Goal: Information Seeking & Learning: Learn about a topic

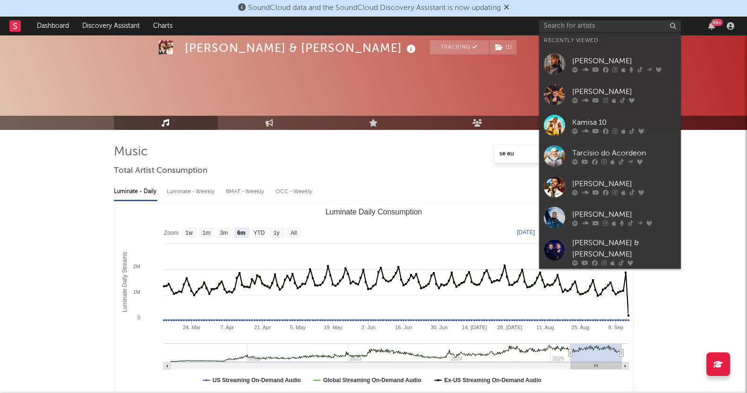
select select "6m"
select select "1w"
select select "All"
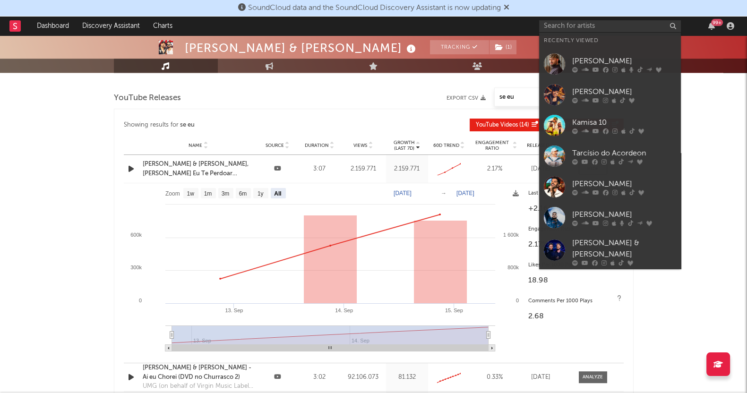
drag, startPoint x: 592, startPoint y: 66, endPoint x: 0, endPoint y: 226, distance: 613.3
click at [593, 67] on icon at bounding box center [596, 70] width 7 height 6
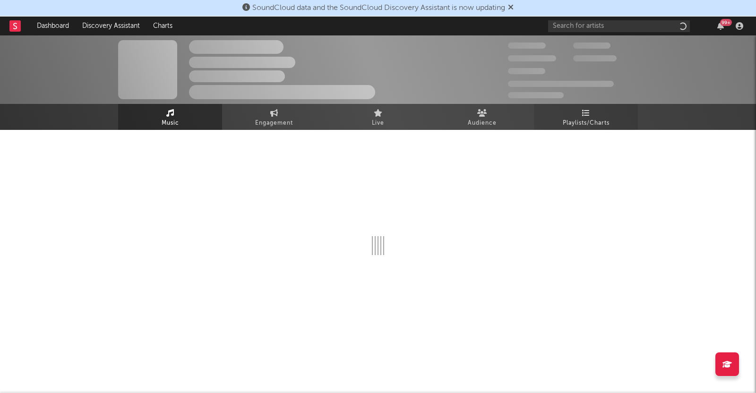
click at [589, 117] on link "Playlists/Charts" at bounding box center [586, 117] width 104 height 26
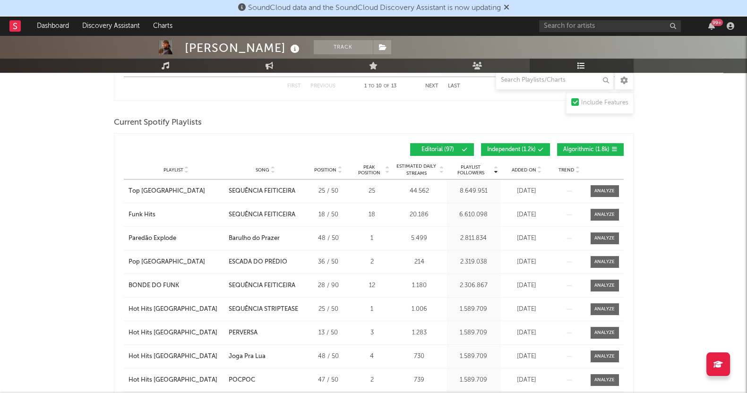
scroll to position [413, 0]
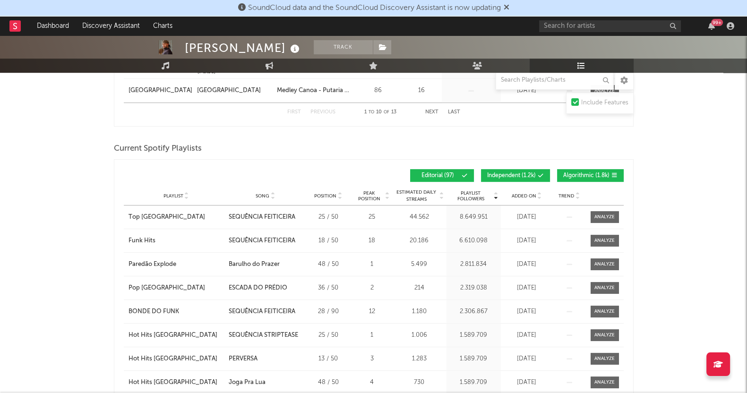
drag, startPoint x: 568, startPoint y: 171, endPoint x: 560, endPoint y: 169, distance: 8.3
click at [568, 173] on span "Algorithmic ( 1.8k )" at bounding box center [586, 176] width 46 height 6
click at [515, 169] on button "Independent ( 1.2k )" at bounding box center [515, 175] width 69 height 13
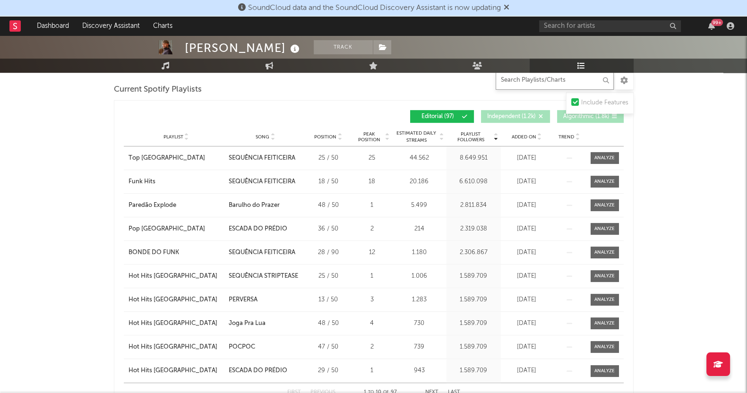
click at [536, 79] on input "text" at bounding box center [555, 80] width 118 height 19
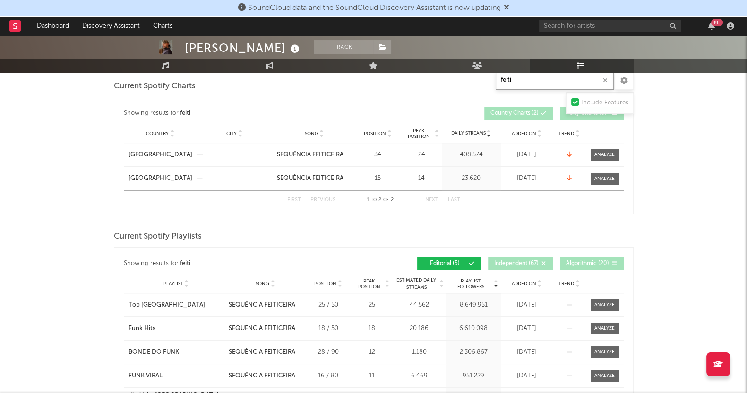
scroll to position [118, 0]
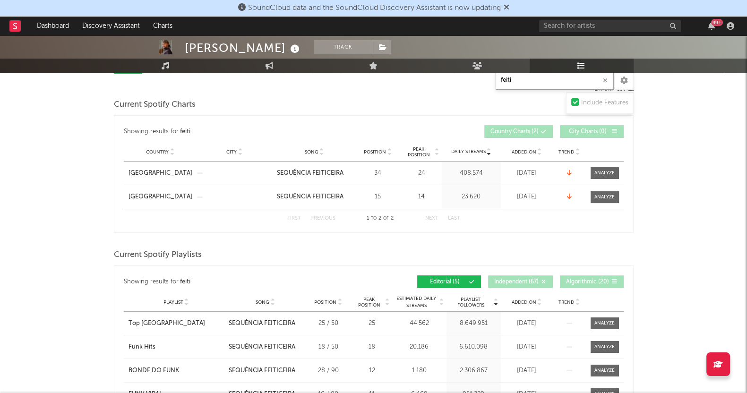
type input "feiti"
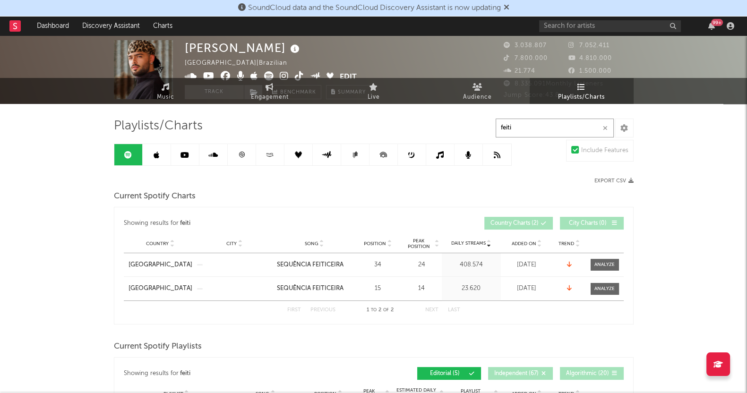
scroll to position [0, 0]
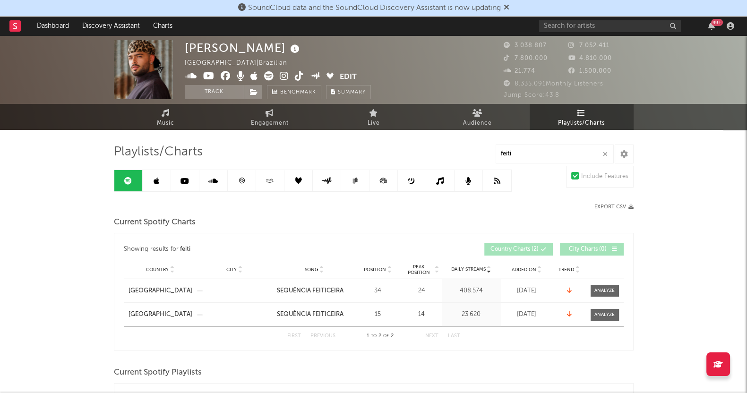
click at [158, 175] on link at bounding box center [157, 180] width 28 height 21
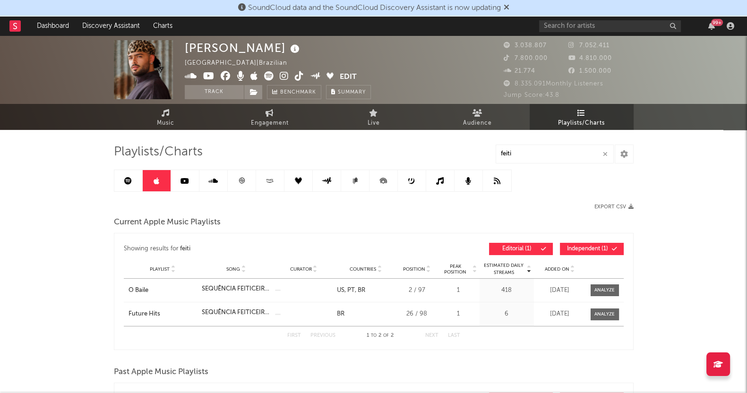
click at [186, 178] on icon at bounding box center [185, 181] width 9 height 8
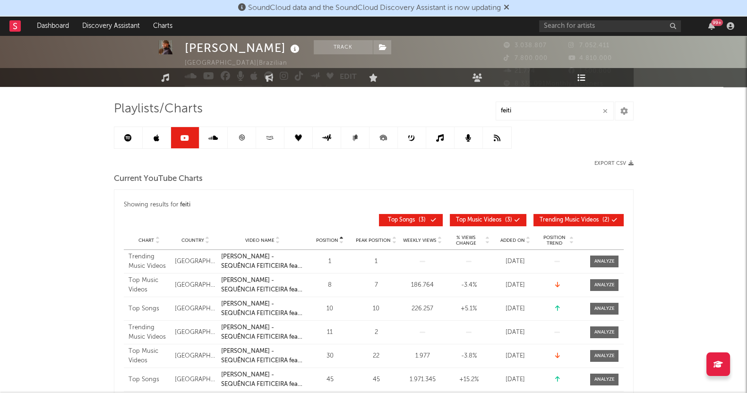
scroll to position [59, 0]
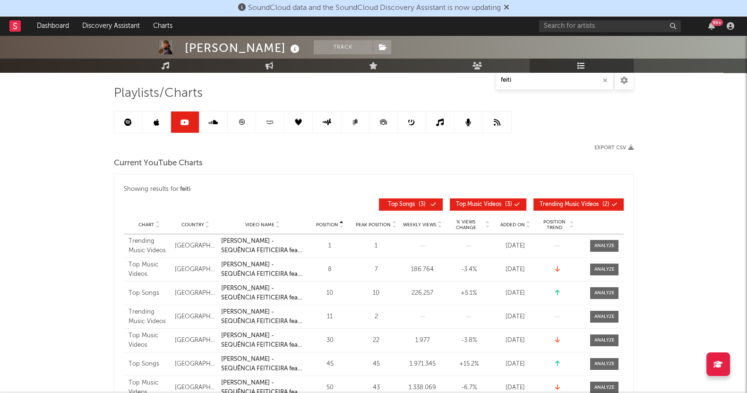
click at [199, 117] on link at bounding box center [213, 122] width 28 height 21
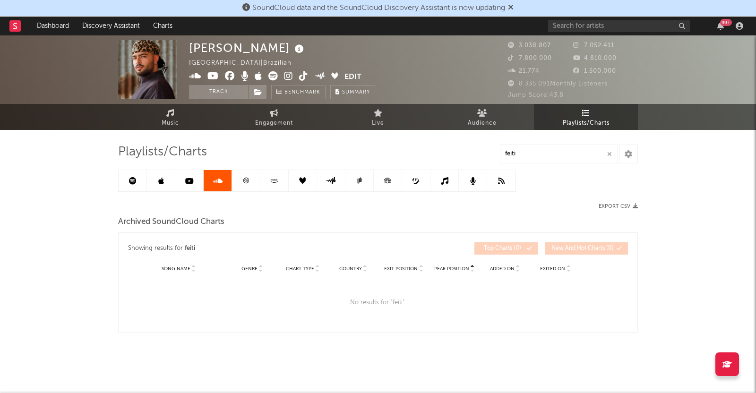
click at [244, 183] on icon at bounding box center [245, 180] width 7 height 7
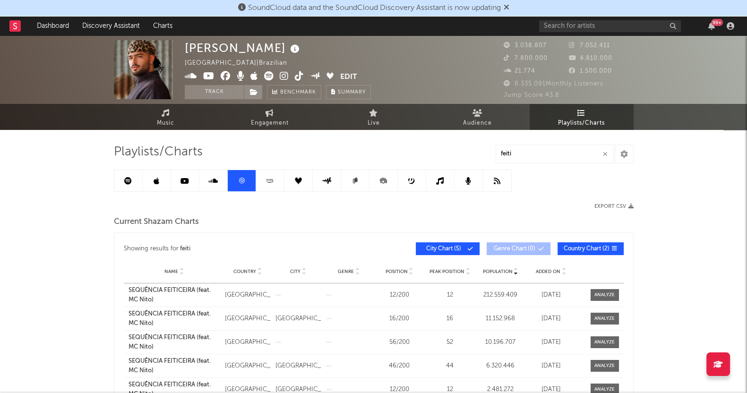
click at [265, 188] on link at bounding box center [270, 180] width 28 height 21
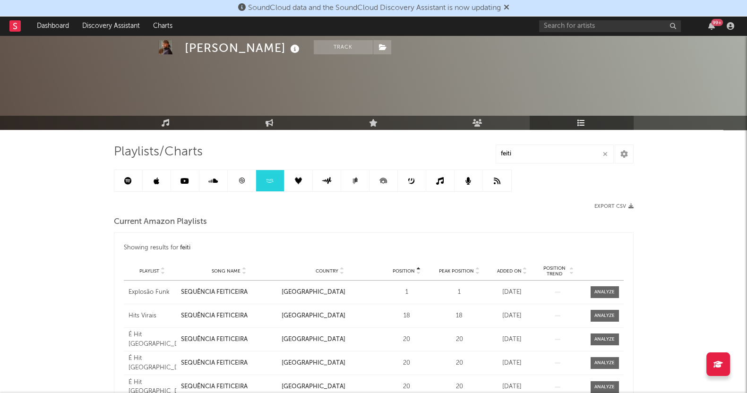
scroll to position [59, 0]
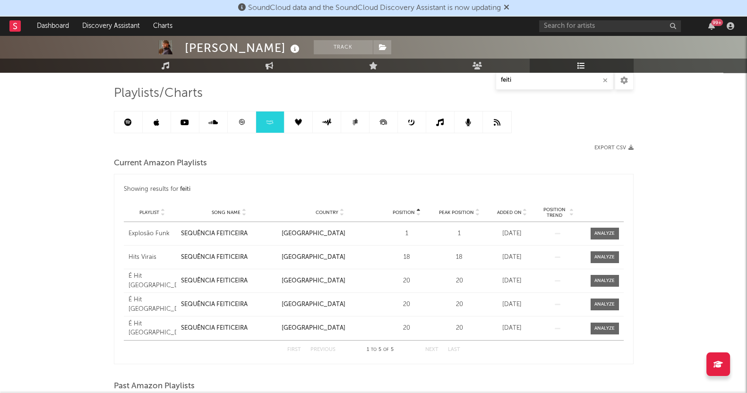
click at [299, 124] on icon at bounding box center [298, 122] width 7 height 7
